Goal: Task Accomplishment & Management: Use online tool/utility

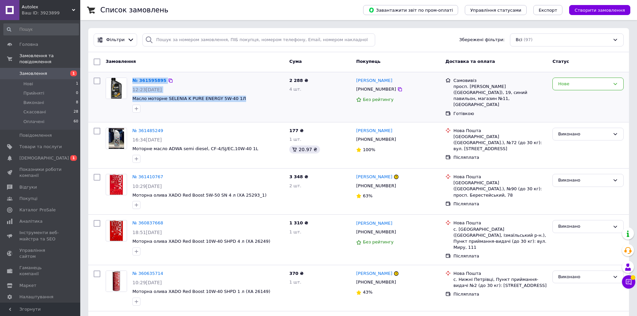
drag, startPoint x: 129, startPoint y: 100, endPoint x: 237, endPoint y: 103, distance: 107.1
click at [237, 103] on div "№ 361595895 12:23[DATE] Масло моторне SELENIA K PURE ENERGY 5W-40 1Л" at bounding box center [195, 95] width 184 height 40
copy div "№ 361595895 12:23[DATE] Масло моторне SELENIA K PURE ENERGY 5W-40 1Л"
click at [260, 101] on span "Масло моторне SELENIA K PURE ENERGY 5W-40 1Л" at bounding box center [209, 99] width 152 height 6
drag, startPoint x: 246, startPoint y: 99, endPoint x: 133, endPoint y: 97, distance: 112.8
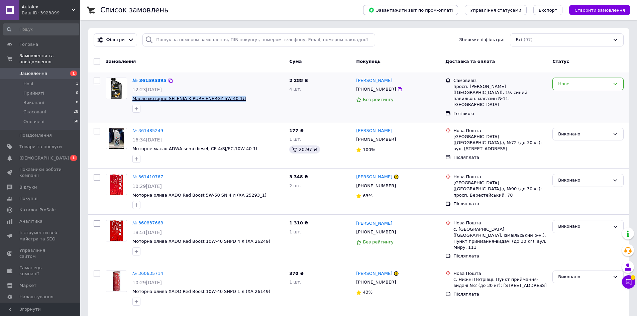
click at [133, 97] on span "Масло моторне SELENIA K PURE ENERGY 5W-40 1Л" at bounding box center [209, 99] width 152 height 6
copy span "Масло моторне SELENIA K PURE ENERGY 5W-40 1Л"
click at [33, 144] on span "Товари та послуги" at bounding box center [40, 147] width 42 height 6
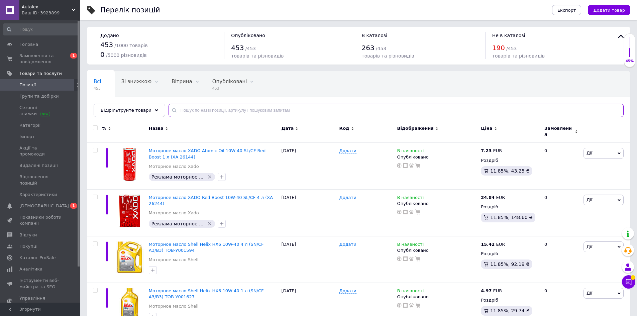
click at [248, 108] on input "text" at bounding box center [396, 110] width 455 height 13
paste input "Масло моторне SELENIA K PURE ENERGY 5W-40 1Л"
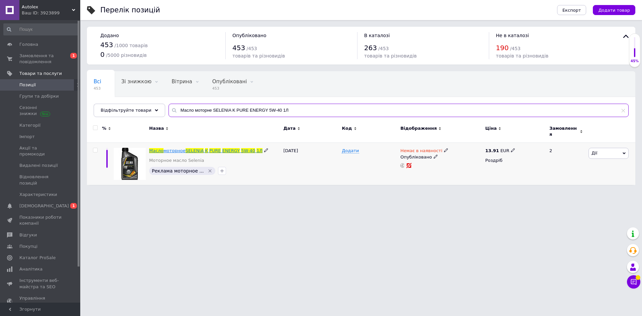
type input "Масло моторне SELENIA K PURE ENERGY 5W-40 1Л"
click at [223, 148] on span "ENERGY" at bounding box center [232, 150] width 18 height 5
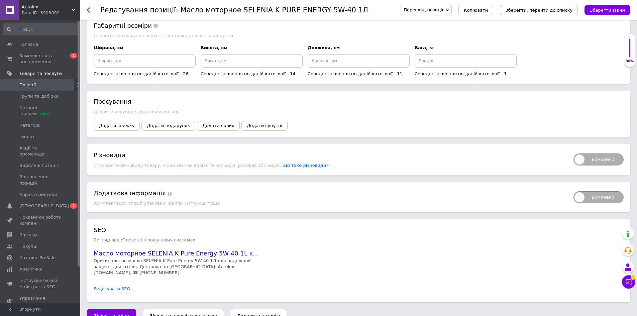
scroll to position [779, 0]
